Goal: Contribute content: Contribute content

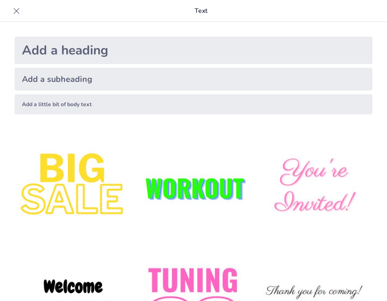
type input "Periféricos de Comunicación y su Rol en la Conectividad del Hardware Moderno"
checkbox input "true"
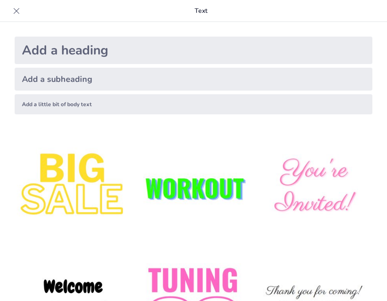
checkbox input "true"
click at [319, 182] on img at bounding box center [314, 187] width 117 height 117
checkbox input "true"
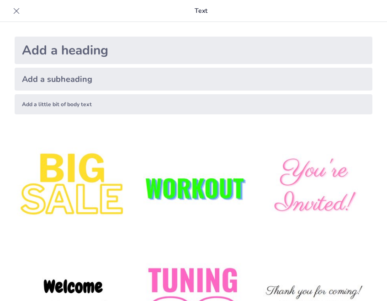
checkbox input "true"
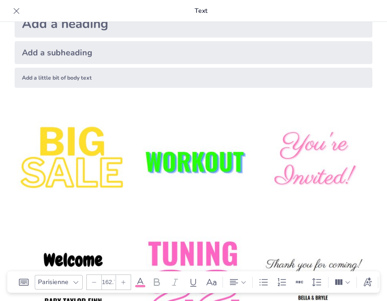
scroll to position [26, 0]
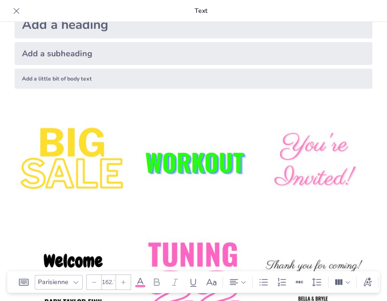
click at [243, 164] on img at bounding box center [193, 161] width 117 height 117
checkbox input "true"
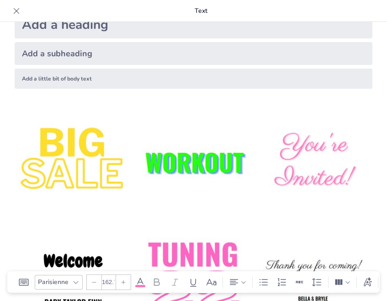
checkbox input "true"
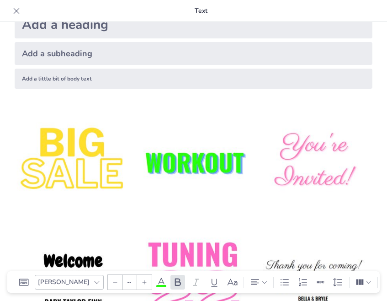
type input "162.7"
click at [302, 158] on img at bounding box center [314, 161] width 117 height 117
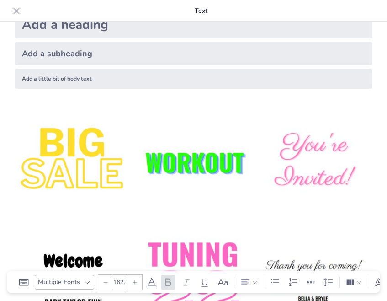
checkbox input "true"
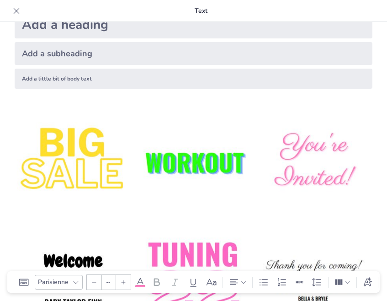
type input "162.7"
click at [309, 133] on img at bounding box center [314, 161] width 117 height 117
click at [311, 135] on img at bounding box center [314, 161] width 117 height 117
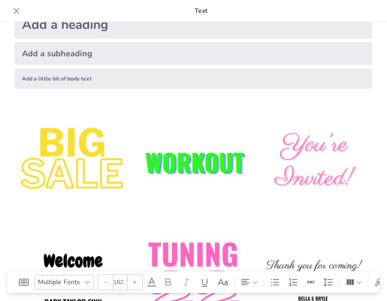
checkbox input "true"
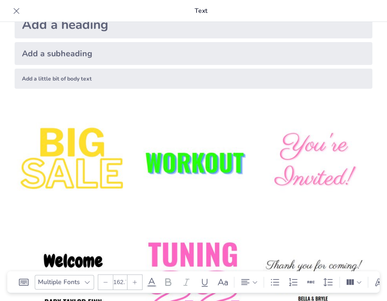
type input "--"
checkbox input "true"
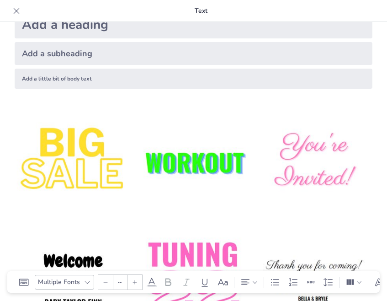
checkbox input "true"
type input "162.7"
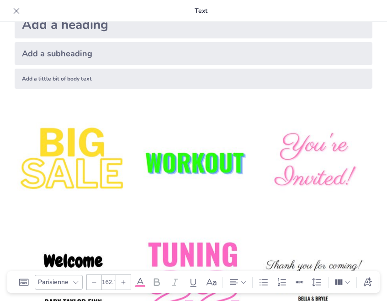
scroll to position [0, 0]
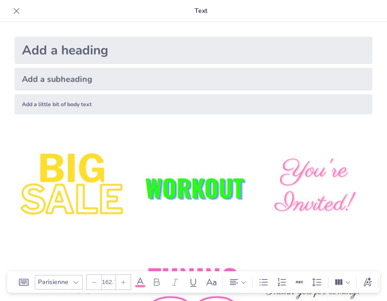
click at [245, 85] on div "Add a subheading" at bounding box center [194, 79] width 358 height 23
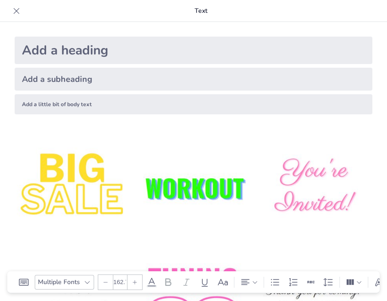
checkbox input "true"
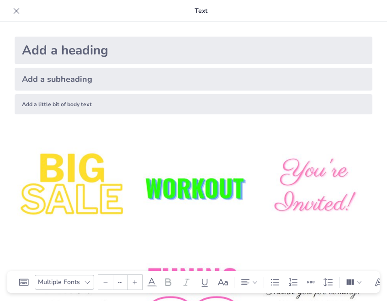
type input "38"
checkbox input "true"
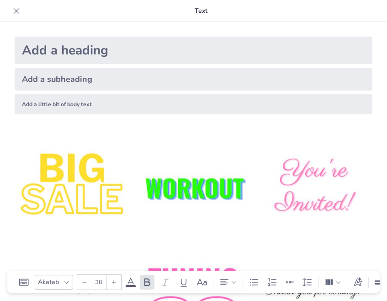
checkbox input "true"
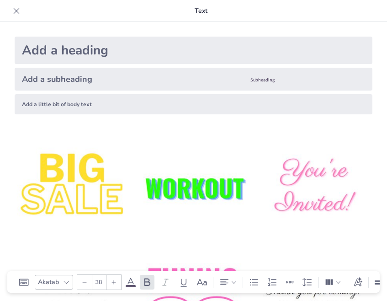
checkbox input "true"
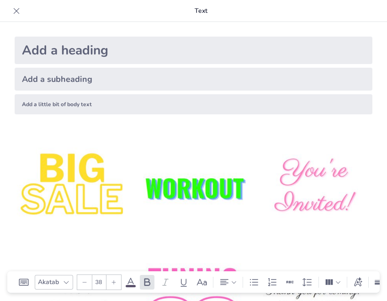
checkbox input "true"
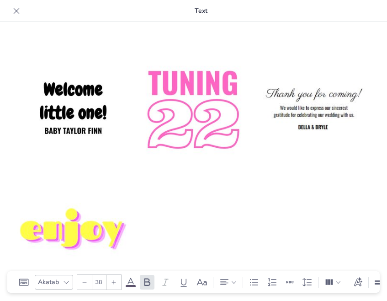
click at [248, 190] on div at bounding box center [193, 111] width 373 height 373
click at [231, 219] on div at bounding box center [193, 111] width 373 height 373
click at [189, 279] on icon at bounding box center [183, 282] width 11 height 11
checkbox input "true"
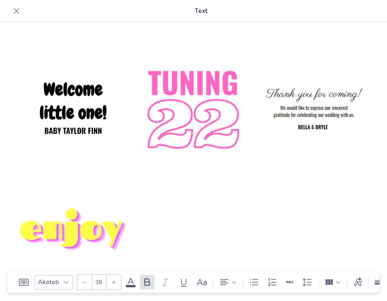
checkbox input "true"
click at [203, 287] on div at bounding box center [202, 282] width 15 height 15
checkbox input "true"
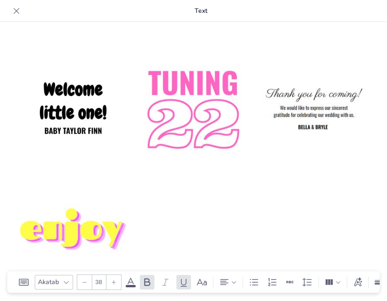
checkbox input "true"
click at [269, 283] on icon at bounding box center [273, 282] width 8 height 8
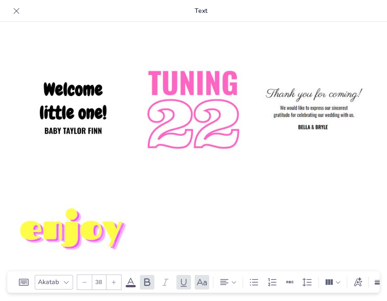
checkbox input "true"
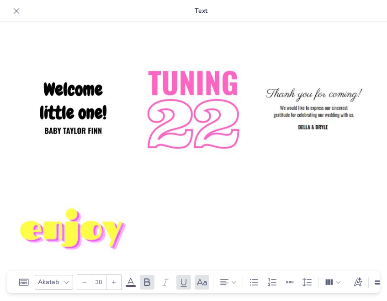
click at [289, 281] on icon at bounding box center [290, 282] width 10 height 10
checkbox input "true"
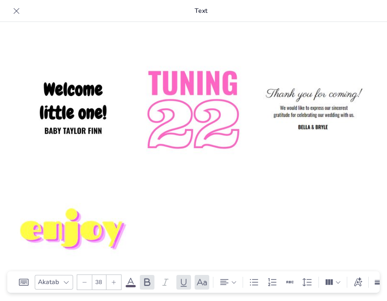
checkbox input "true"
click at [306, 285] on icon at bounding box center [307, 282] width 11 height 11
click at [323, 285] on div at bounding box center [333, 282] width 21 height 15
checkbox input "true"
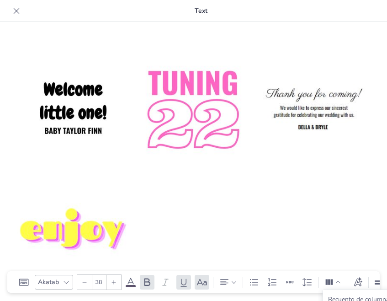
checkbox input "true"
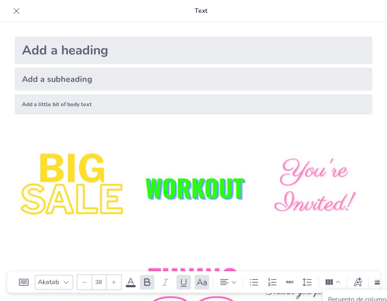
checkbox input "true"
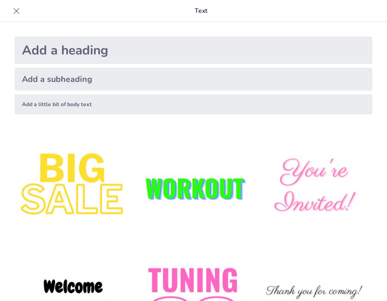
type input "Periféricos de Comunicación y su Rol en la Conectividad del Hardware Moderno"
click at [134, 110] on div "Add a little bit of body text" at bounding box center [194, 104] width 358 height 20
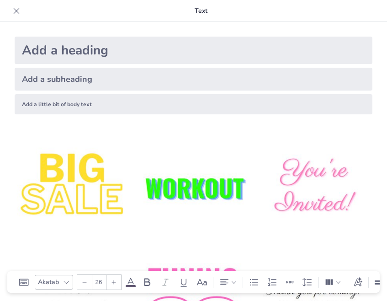
checkbox input "true"
